Goal: Feedback & Contribution: Submit feedback/report problem

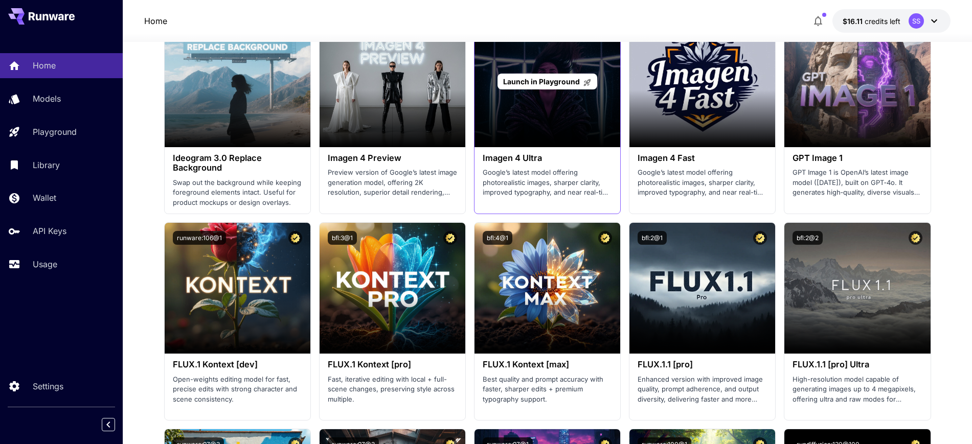
scroll to position [1598, 0]
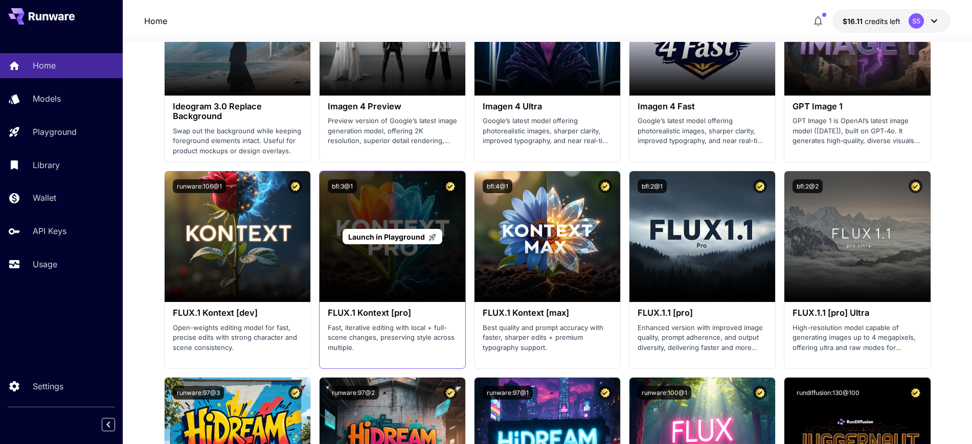
click at [370, 238] on span "Launch in Playground" at bounding box center [386, 237] width 77 height 9
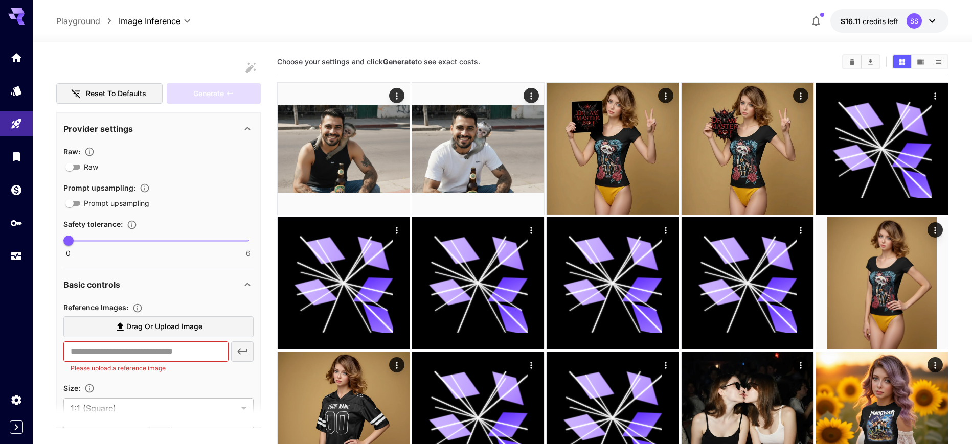
scroll to position [128, 0]
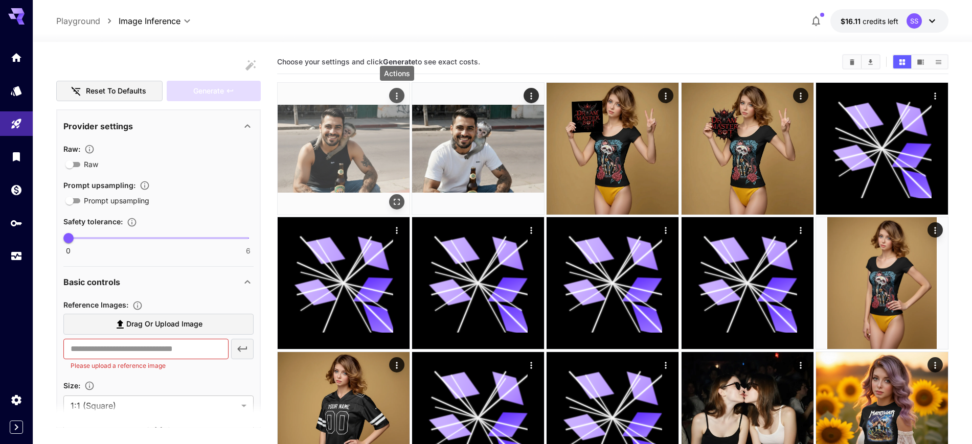
click at [393, 95] on icon "Actions" at bounding box center [397, 96] width 10 height 10
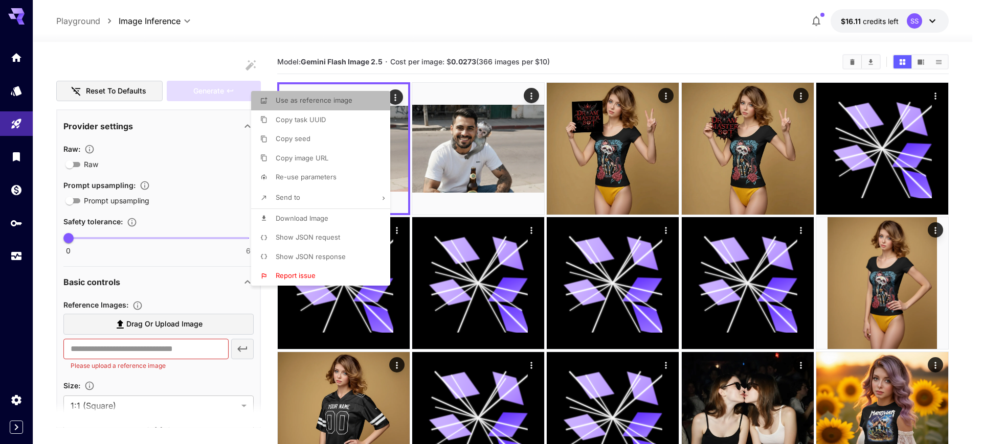
click at [342, 101] on span "Use as reference image" at bounding box center [314, 100] width 77 height 8
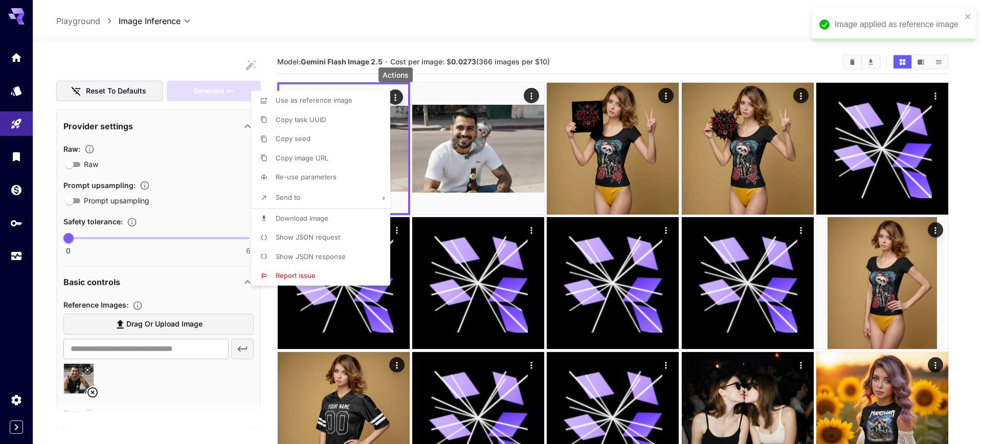
click at [531, 93] on div at bounding box center [491, 222] width 982 height 444
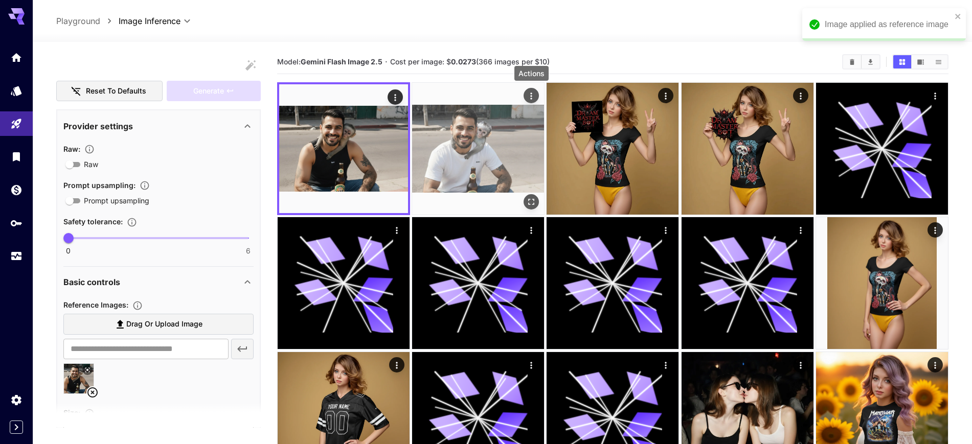
click at [531, 96] on icon "Actions" at bounding box center [532, 96] width 2 height 7
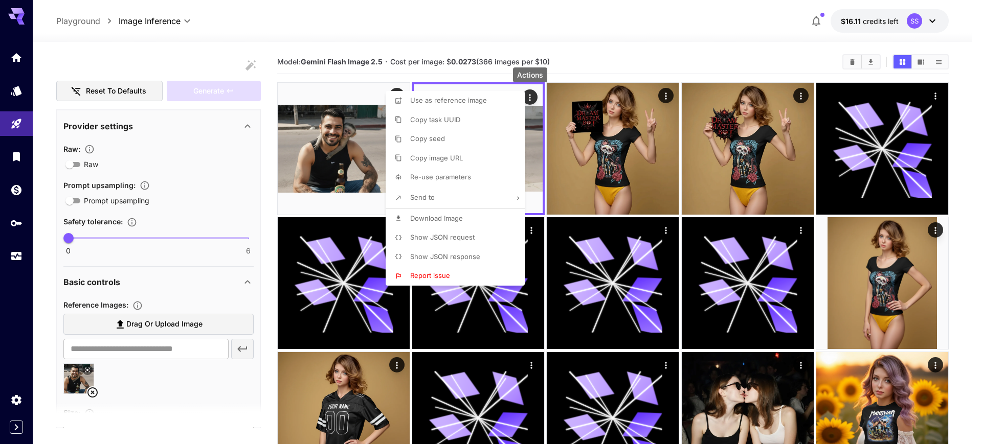
click at [473, 100] on span "Use as reference image" at bounding box center [448, 100] width 77 height 8
click at [160, 321] on div at bounding box center [491, 222] width 982 height 444
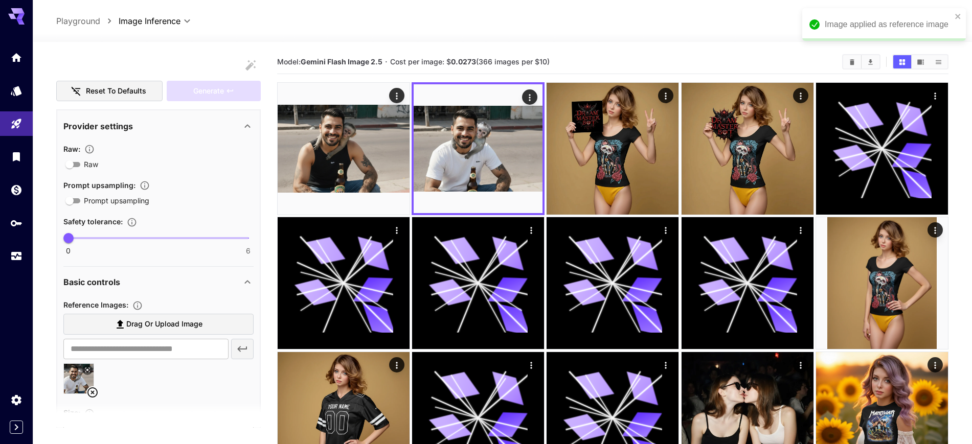
click at [160, 323] on span "Drag or upload image" at bounding box center [164, 324] width 76 height 13
click at [0, 0] on input "Drag or upload image" at bounding box center [0, 0] width 0 height 0
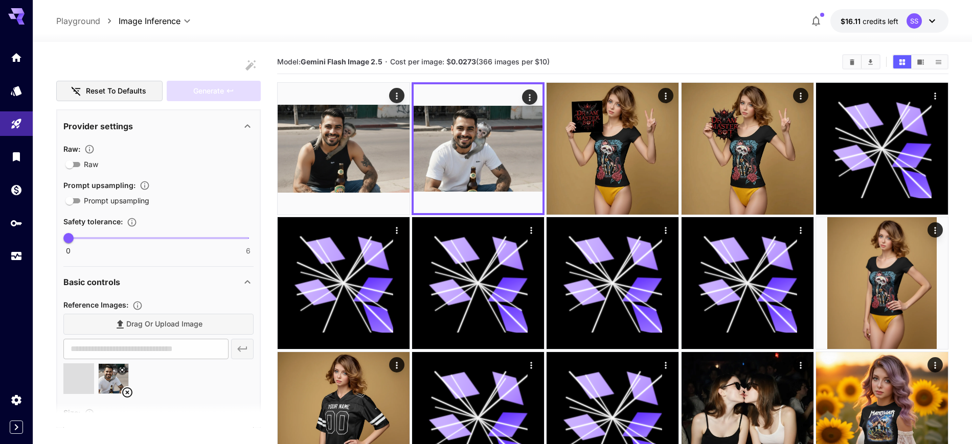
type input "**********"
click at [127, 391] on icon at bounding box center [127, 393] width 12 height 12
click at [144, 329] on span "Drag or upload image" at bounding box center [164, 324] width 76 height 13
click at [0, 0] on input "Drag or upload image" at bounding box center [0, 0] width 0 height 0
type input "**********"
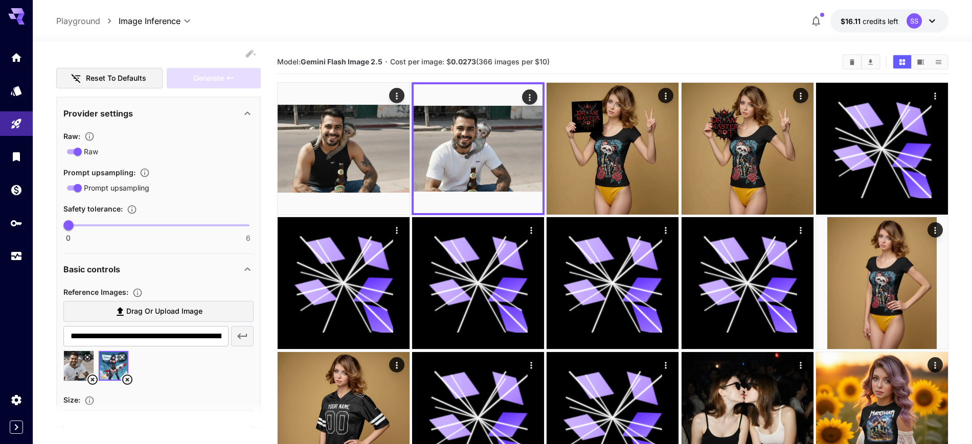
scroll to position [192, 0]
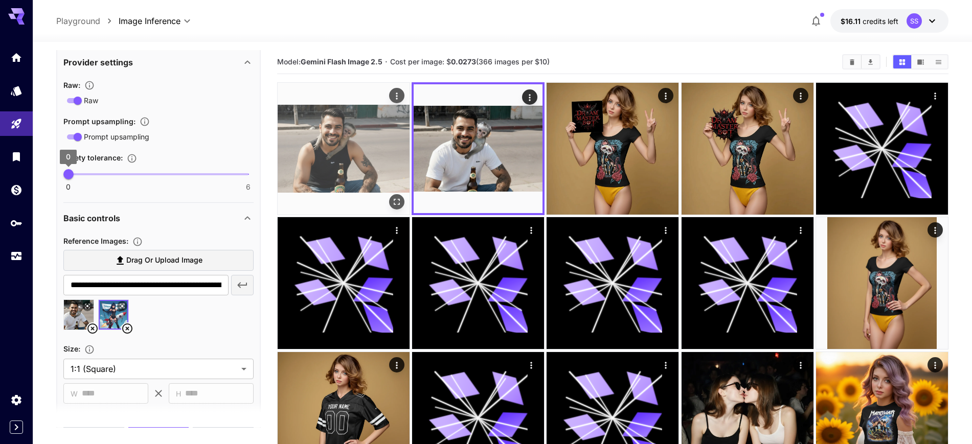
type input "*"
drag, startPoint x: 65, startPoint y: 170, endPoint x: 299, endPoint y: 172, distance: 234.2
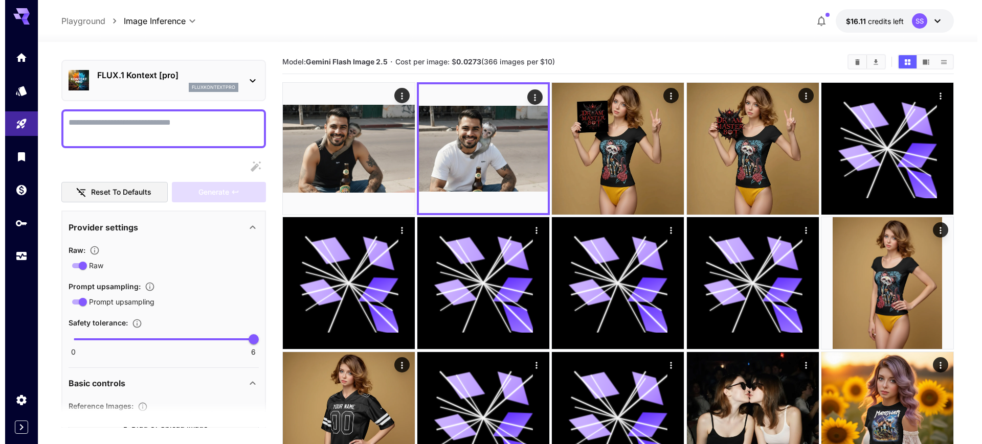
scroll to position [0, 0]
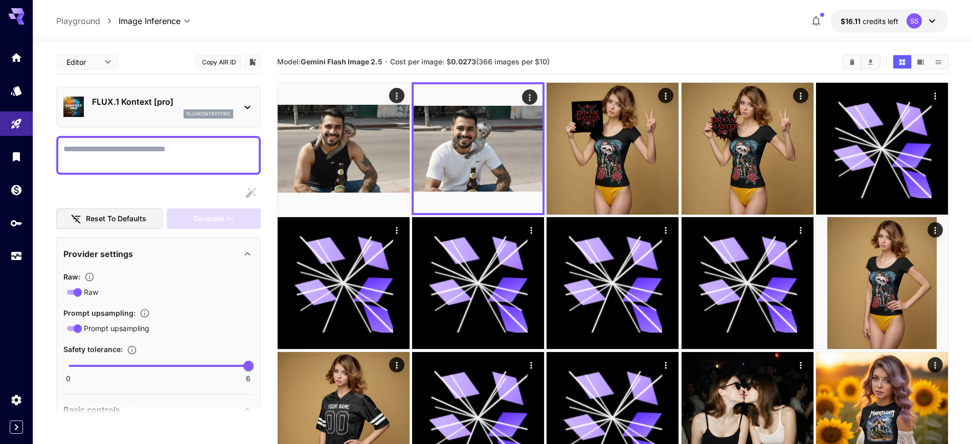
click at [130, 155] on textarea "Raw" at bounding box center [158, 155] width 190 height 25
type textarea "**********"
click at [209, 219] on span "Generate" at bounding box center [208, 219] width 31 height 13
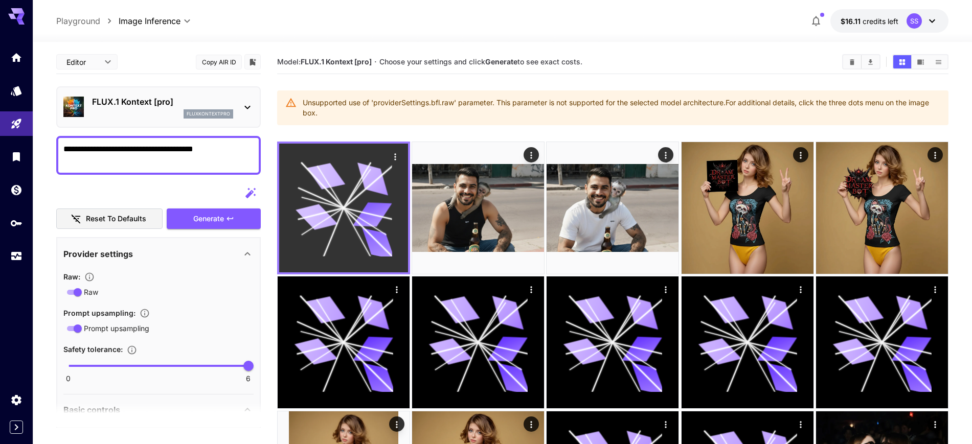
click at [396, 159] on icon "Actions" at bounding box center [395, 156] width 2 height 7
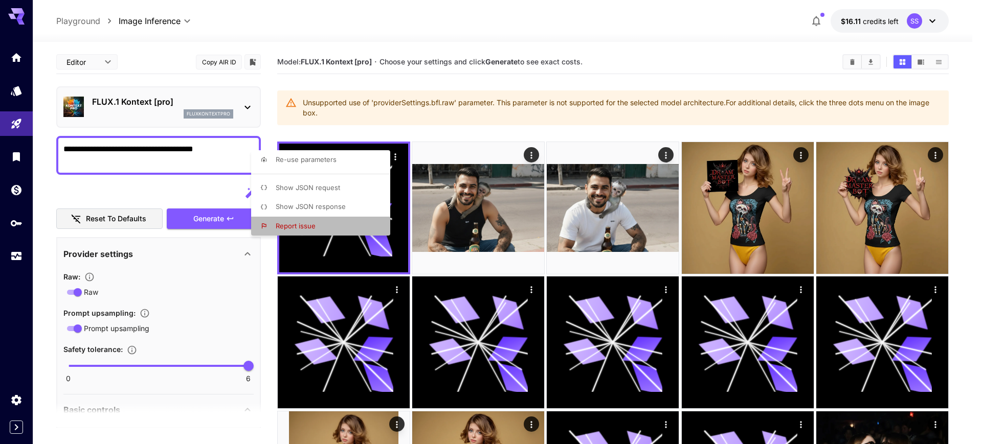
click at [306, 225] on span "Report issue" at bounding box center [296, 226] width 40 height 8
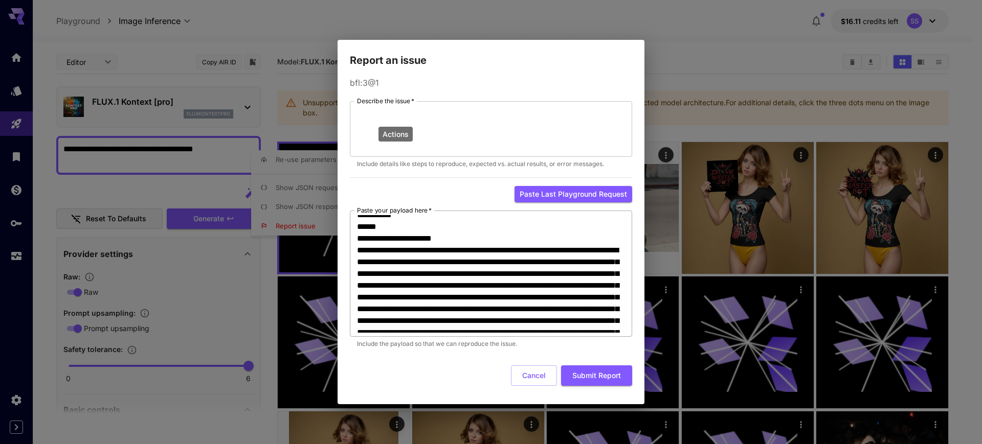
scroll to position [256, 0]
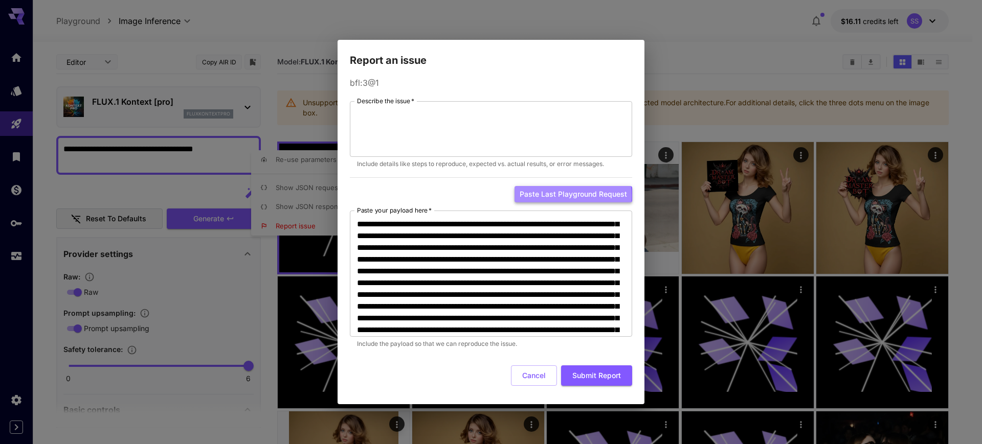
click at [553, 196] on button "Paste last playground request" at bounding box center [573, 194] width 118 height 17
type textarea "**********"
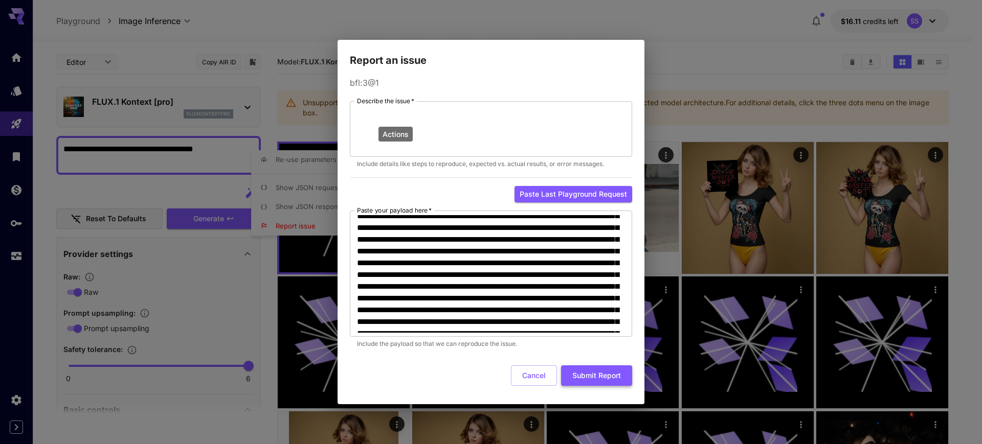
scroll to position [64, 0]
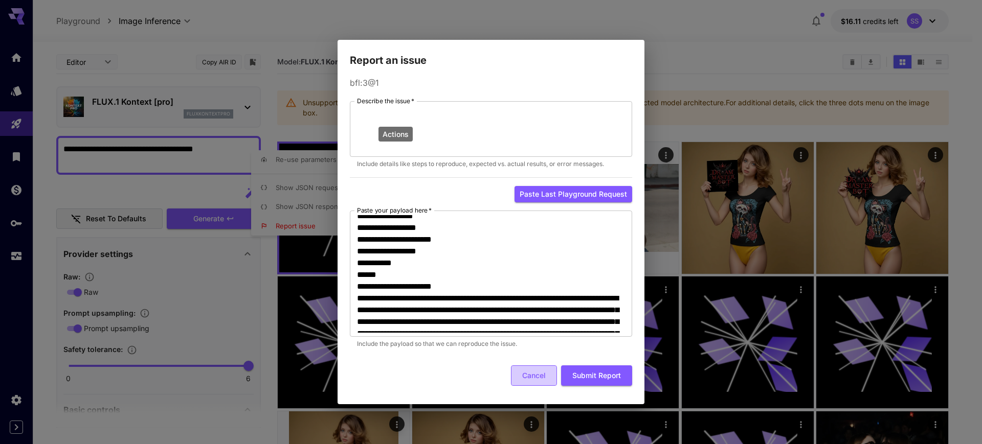
click at [535, 375] on button "Cancel" at bounding box center [534, 376] width 46 height 21
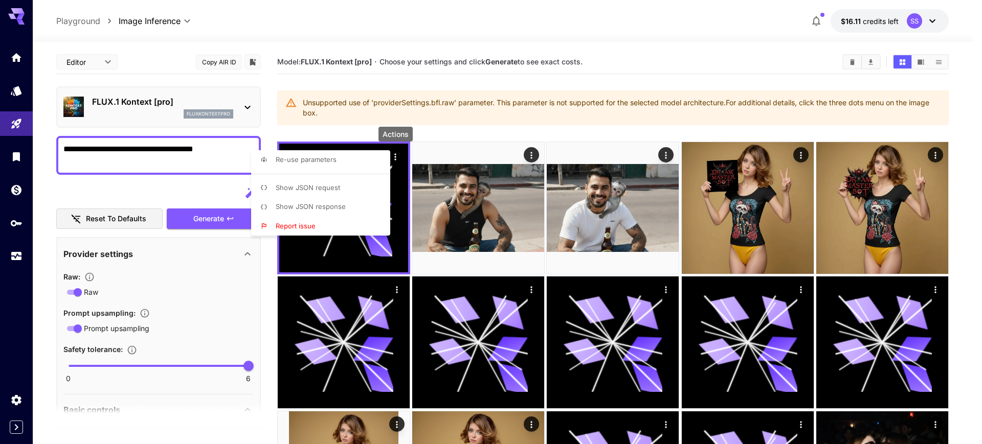
click at [306, 94] on div at bounding box center [491, 222] width 982 height 444
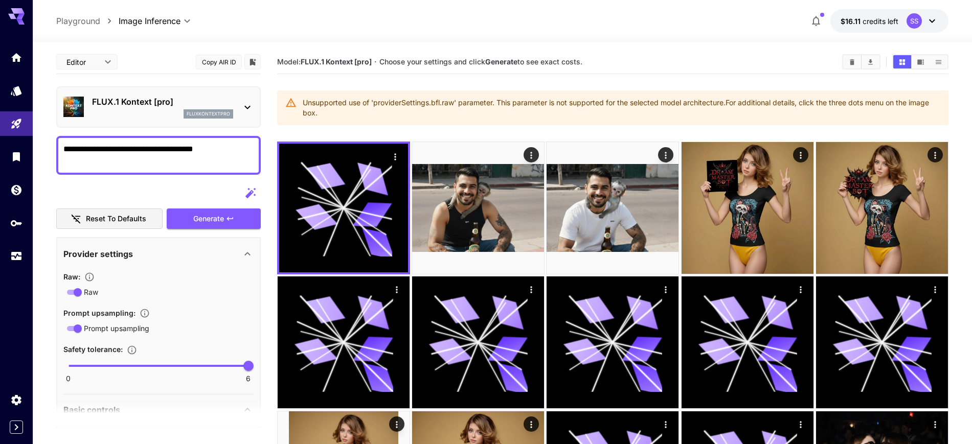
drag, startPoint x: 302, startPoint y: 101, endPoint x: 332, endPoint y: 111, distance: 31.9
click at [332, 111] on div "Unsupported use of 'providerSettings.bfl.raw' parameter. This parameter is not …" at bounding box center [622, 108] width 638 height 29
copy div "Unsupported use of 'providerSettings.bfl.raw' parameter. This parameter is not …"
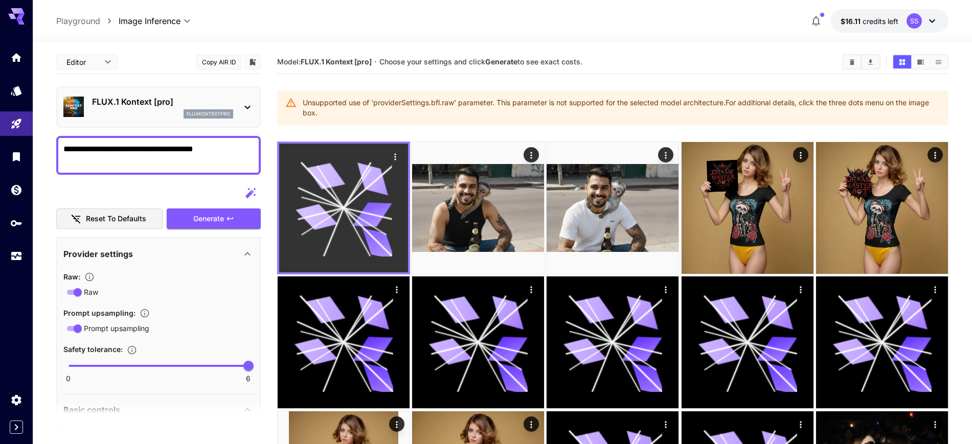
click at [398, 156] on icon "Actions" at bounding box center [395, 157] width 10 height 10
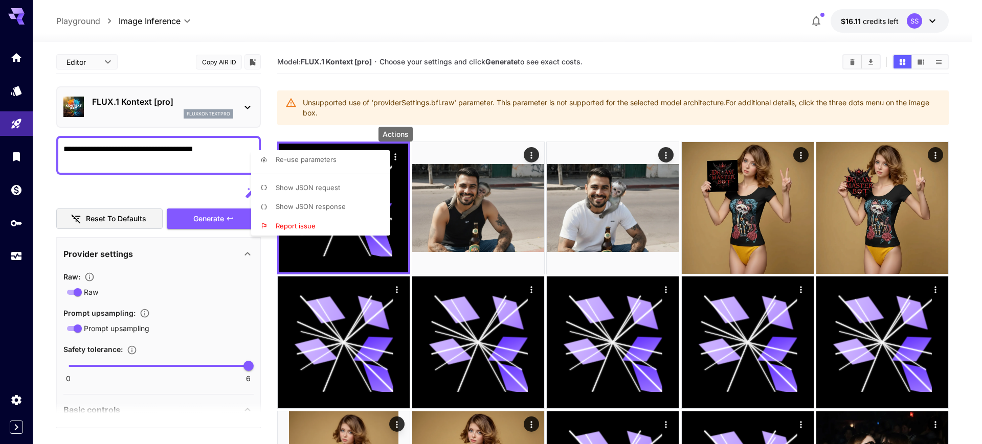
click at [326, 225] on li "Report issue" at bounding box center [323, 226] width 145 height 19
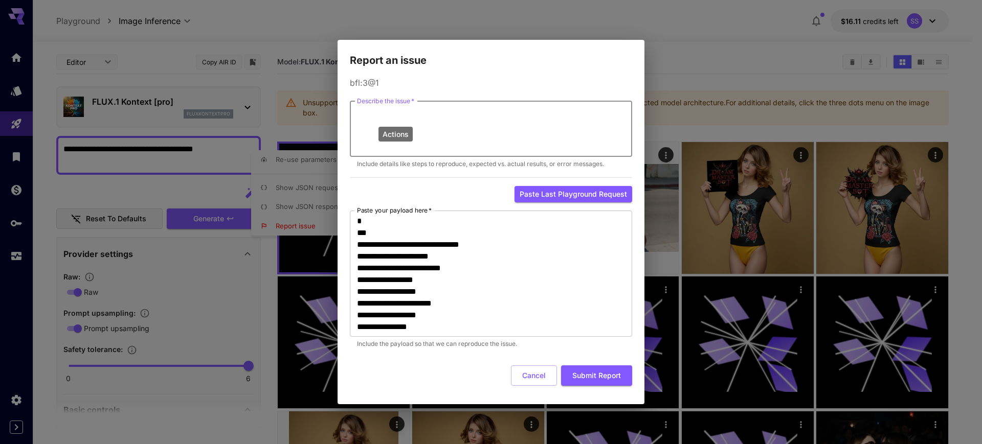
click at [432, 119] on textarea "Describe the issue   *" at bounding box center [491, 128] width 268 height 47
paste textarea "**********"
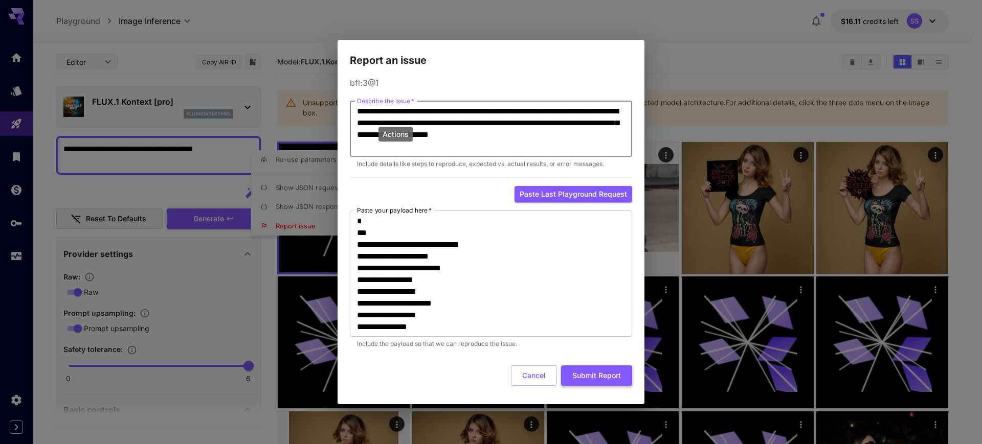
type textarea "**********"
click at [584, 374] on button "Submit Report" at bounding box center [596, 376] width 71 height 21
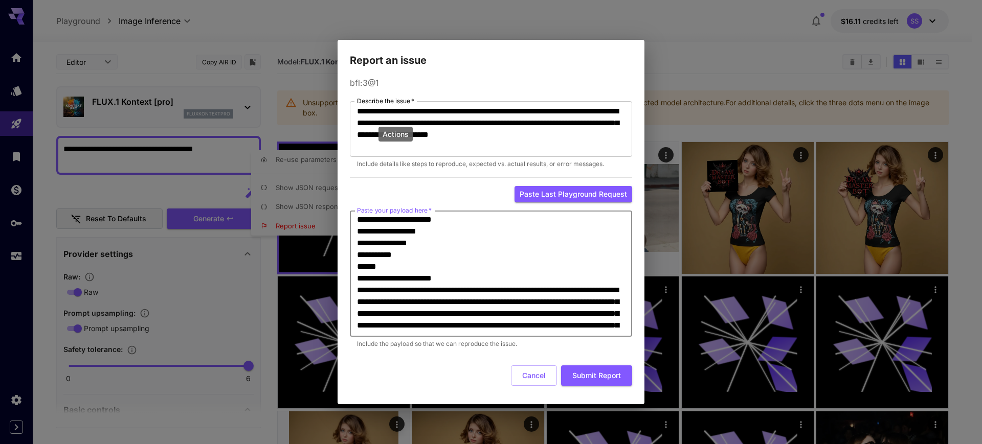
scroll to position [107, 0]
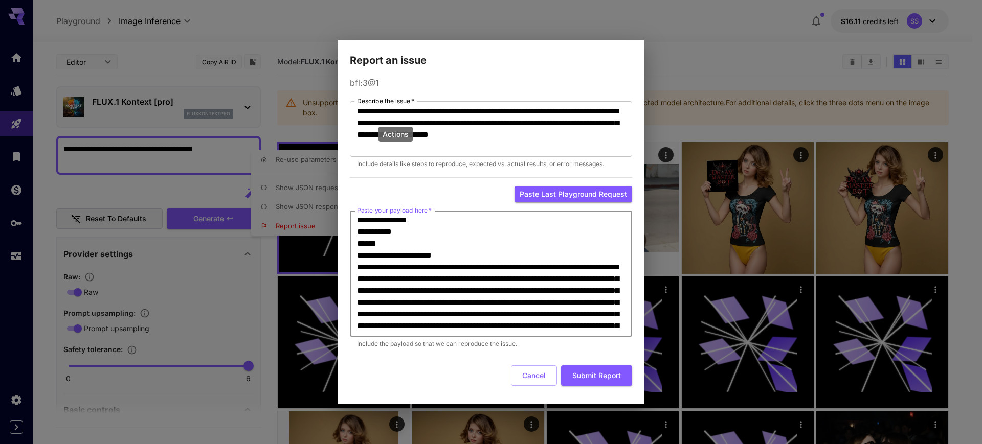
drag, startPoint x: 480, startPoint y: 271, endPoint x: 352, endPoint y: 313, distance: 135.2
click at [352, 313] on div "* Paste your payload here   *" at bounding box center [491, 274] width 282 height 126
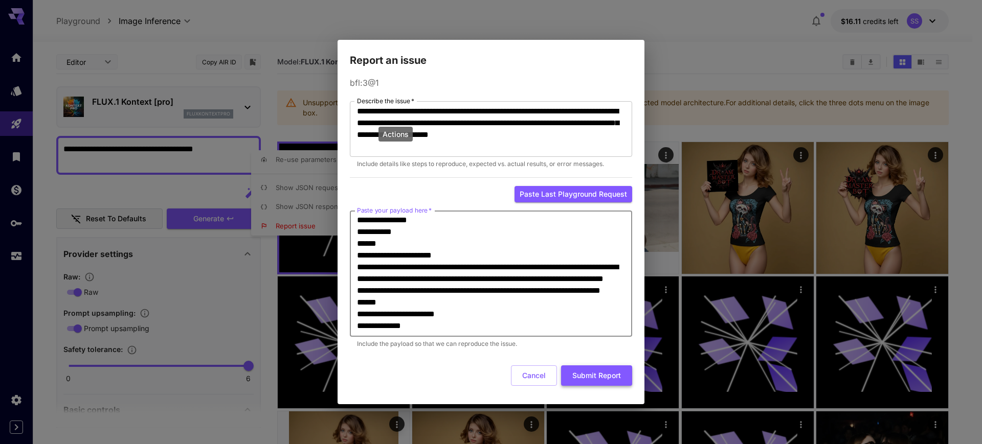
type textarea "**********"
click at [590, 378] on button "Submit Report" at bounding box center [596, 376] width 71 height 21
